Goal: Check status: Check status

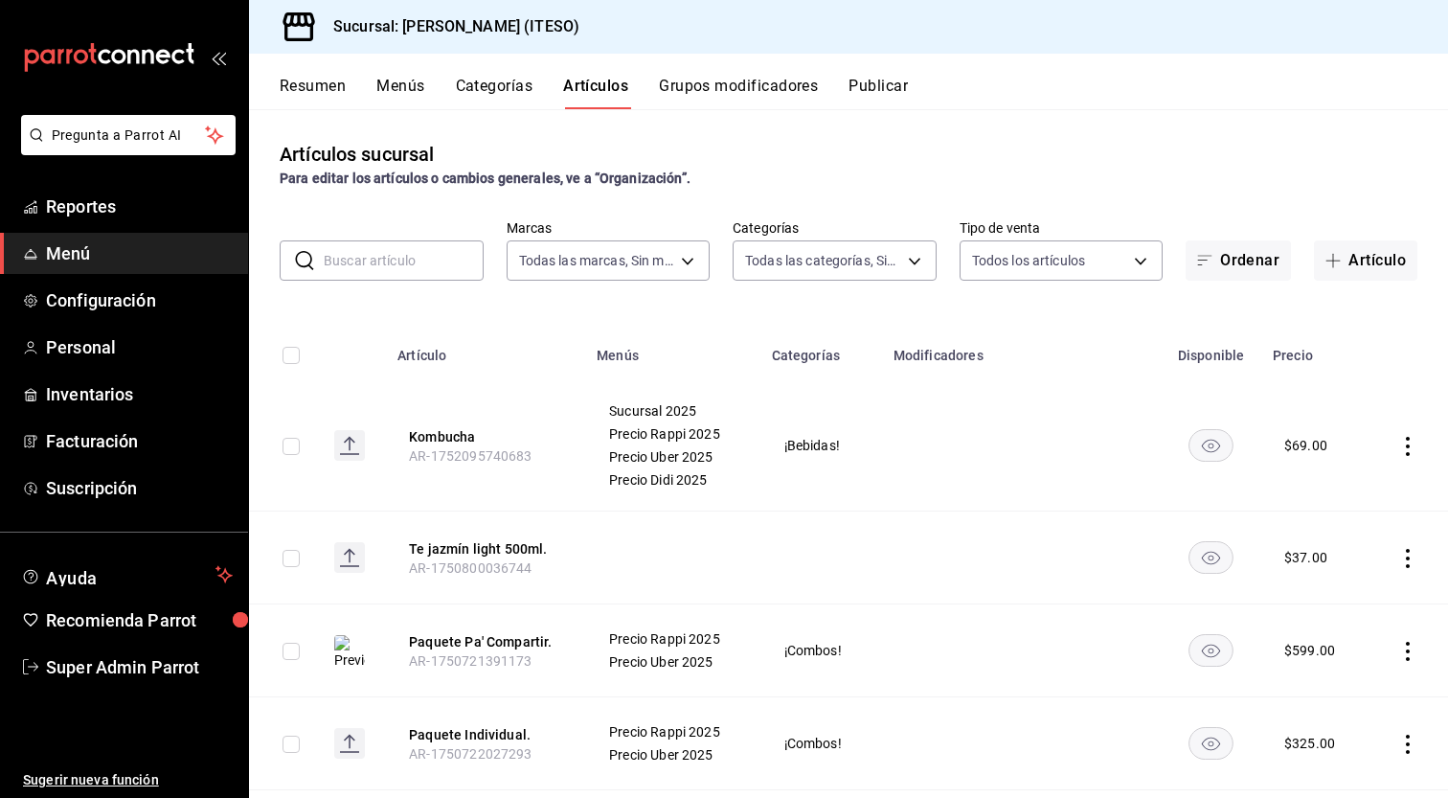
scroll to position [8660, 0]
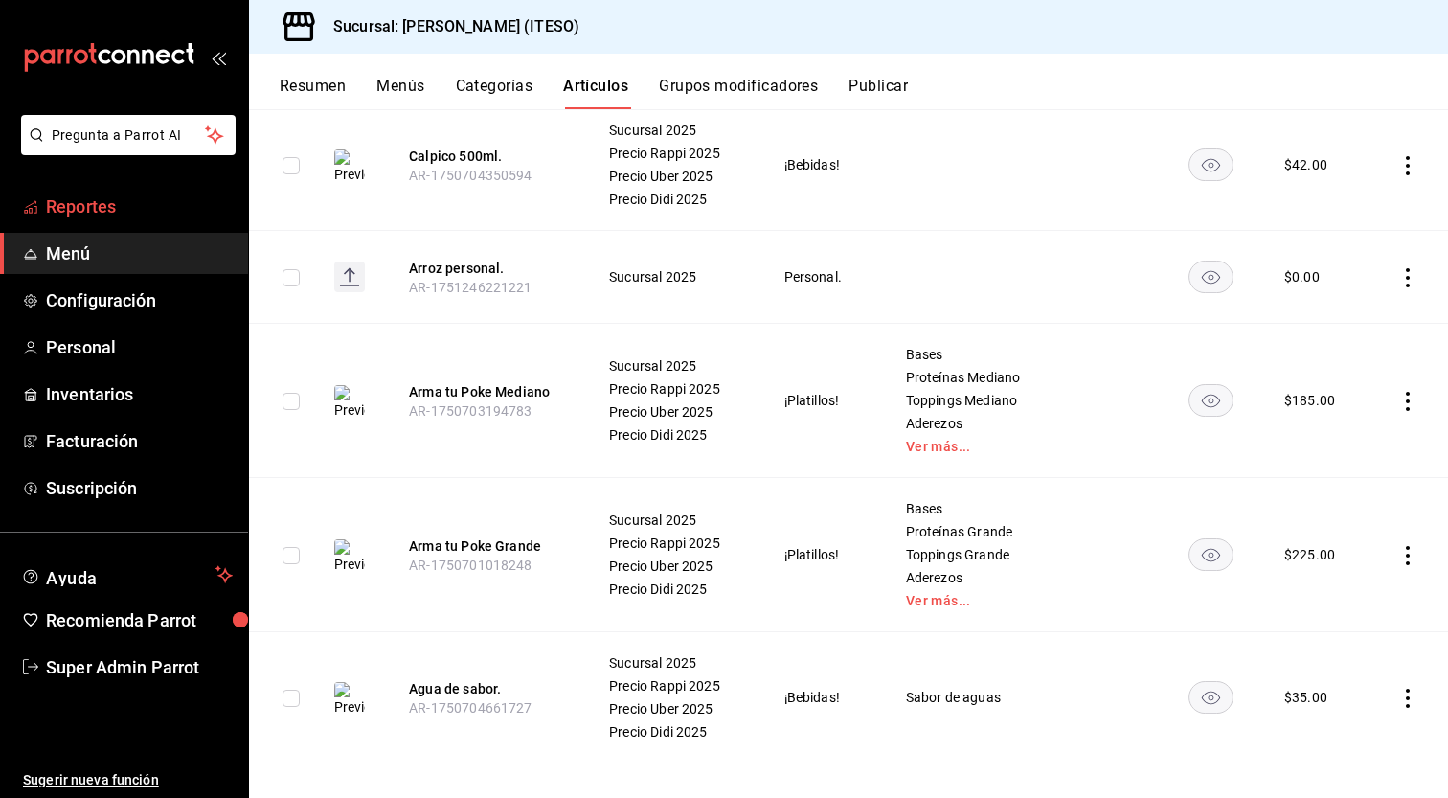
click at [132, 204] on span "Reportes" at bounding box center [139, 206] width 187 height 26
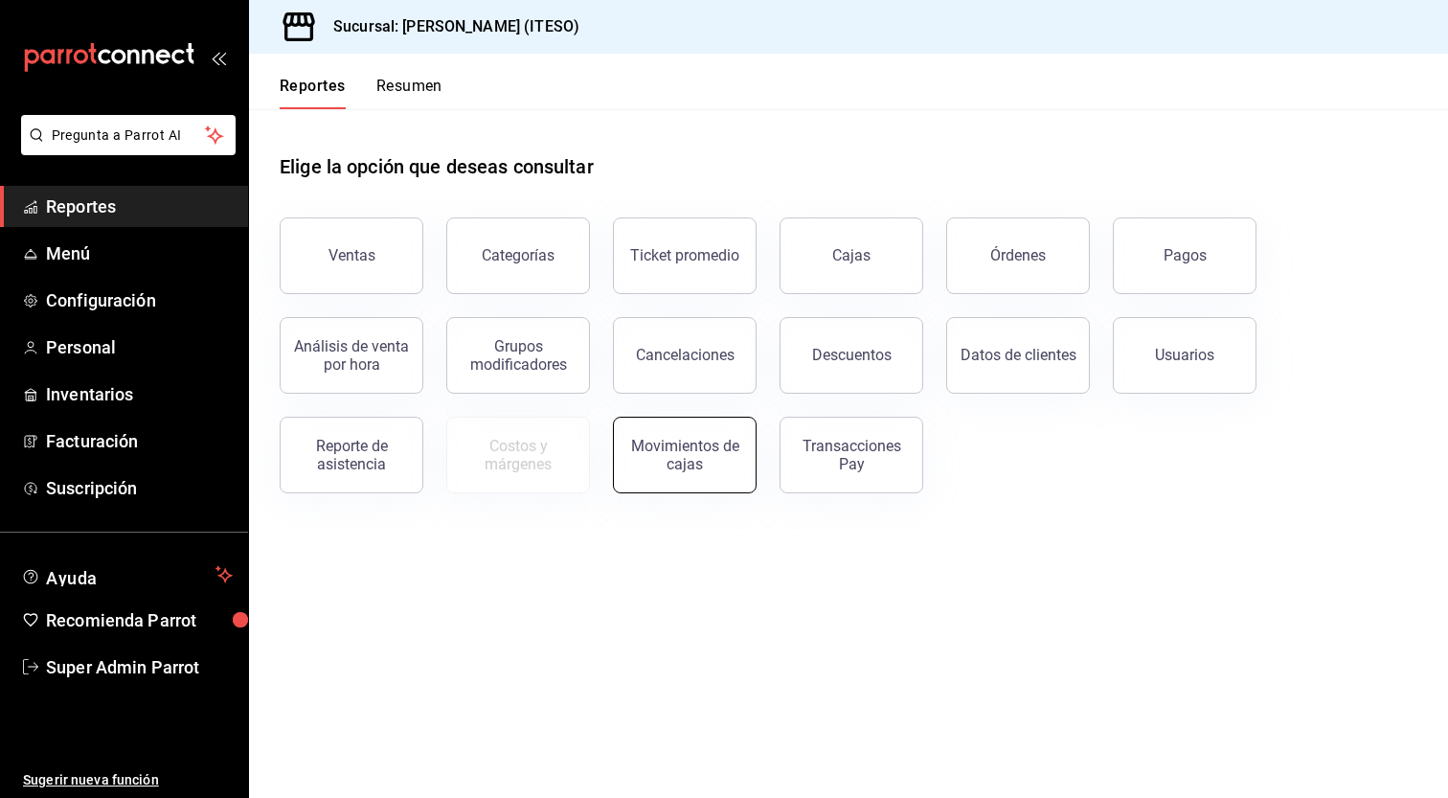
click at [630, 464] on button "Movimientos de cajas" at bounding box center [685, 455] width 144 height 77
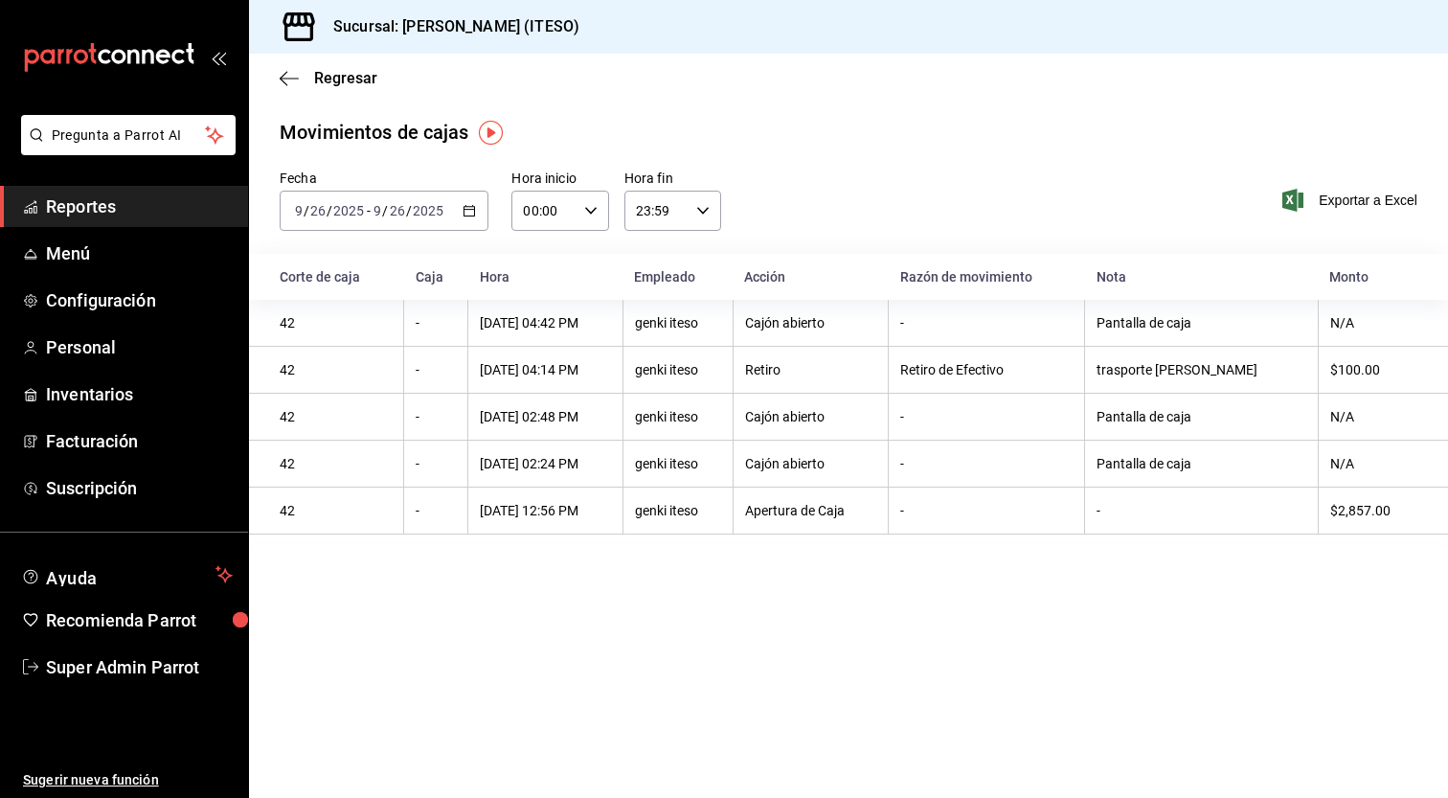
click at [1203, 371] on div "trasporte [PERSON_NAME]" at bounding box center [1202, 369] width 210 height 15
